Goal: Information Seeking & Learning: Check status

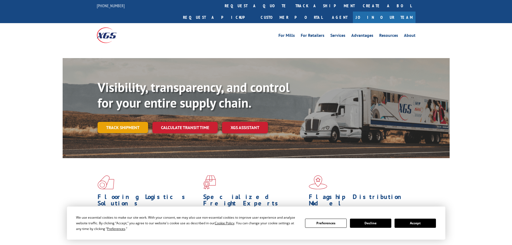
click at [130, 122] on link "Track shipment" at bounding box center [123, 127] width 51 height 11
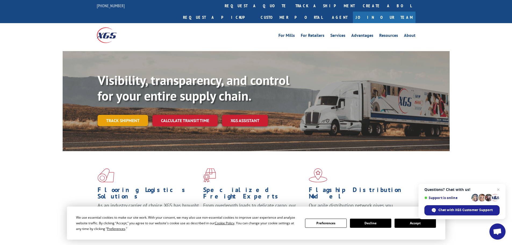
click at [133, 115] on link "Track shipment" at bounding box center [123, 120] width 51 height 11
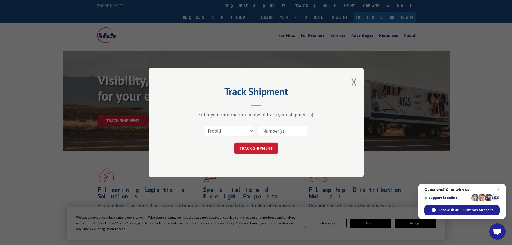
click at [268, 132] on input at bounding box center [282, 130] width 49 height 11
paste input "0248774170"
type input "0248774170"
click button "TRACK SHIPMENT" at bounding box center [256, 147] width 44 height 11
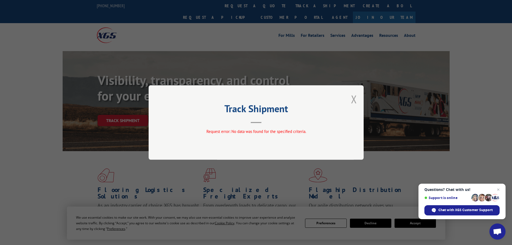
click at [351, 97] on button "Close modal" at bounding box center [354, 99] width 6 height 14
